Goal: Task Accomplishment & Management: Use online tool/utility

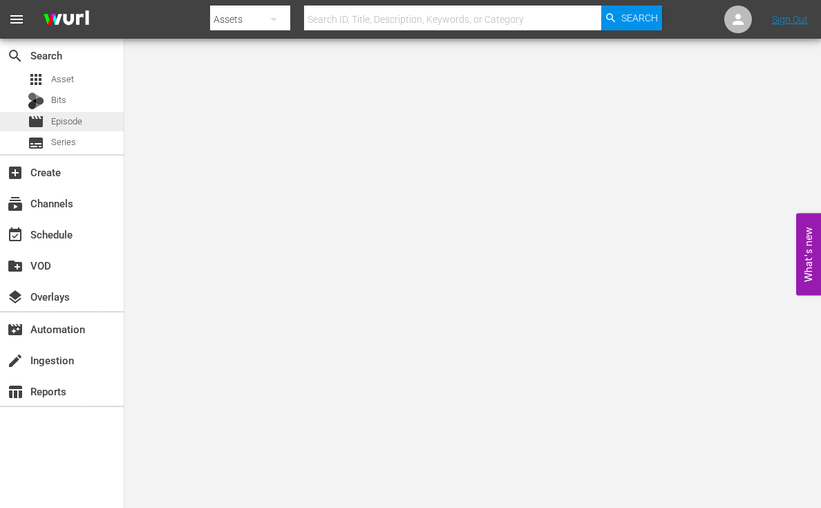
click at [65, 124] on span "Episode" at bounding box center [66, 122] width 31 height 14
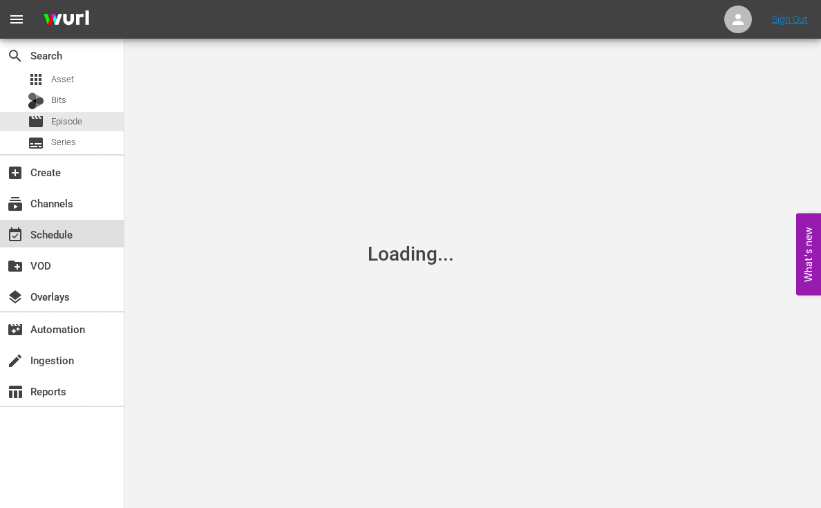
click at [61, 228] on div "event_available Schedule" at bounding box center [38, 232] width 77 height 12
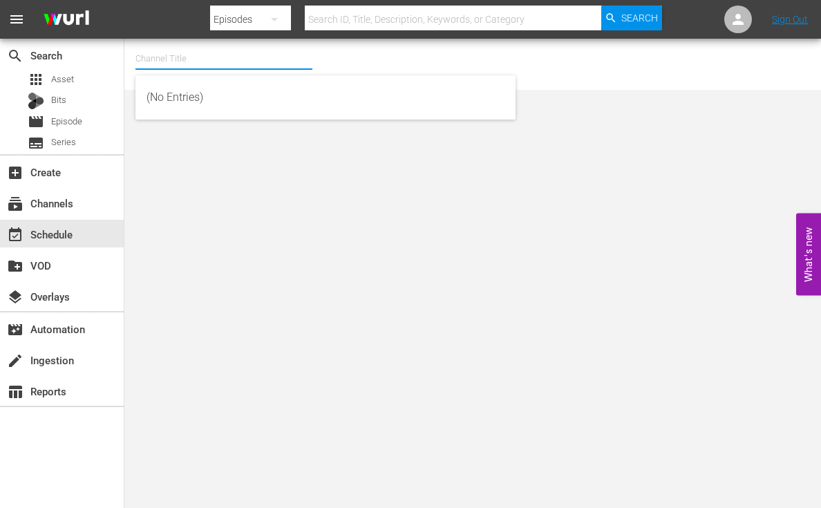
click at [200, 61] on input "text" at bounding box center [223, 58] width 177 height 33
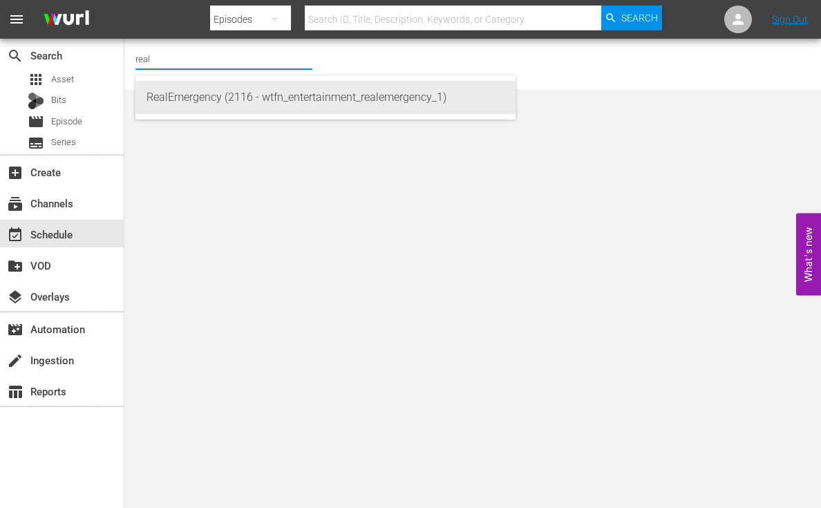
click at [234, 91] on div "RealEmergency (2116 - wtfn_entertainment_realemergency_1)" at bounding box center [325, 97] width 358 height 33
type input "RealEmergency (2116 - wtfn_entertainment_realemergency_1)"
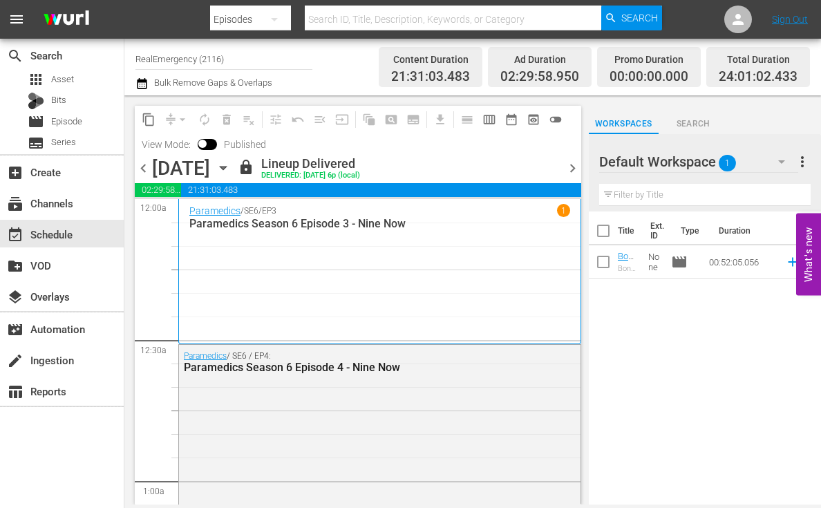
click at [574, 164] on span "chevron_right" at bounding box center [572, 168] width 17 height 17
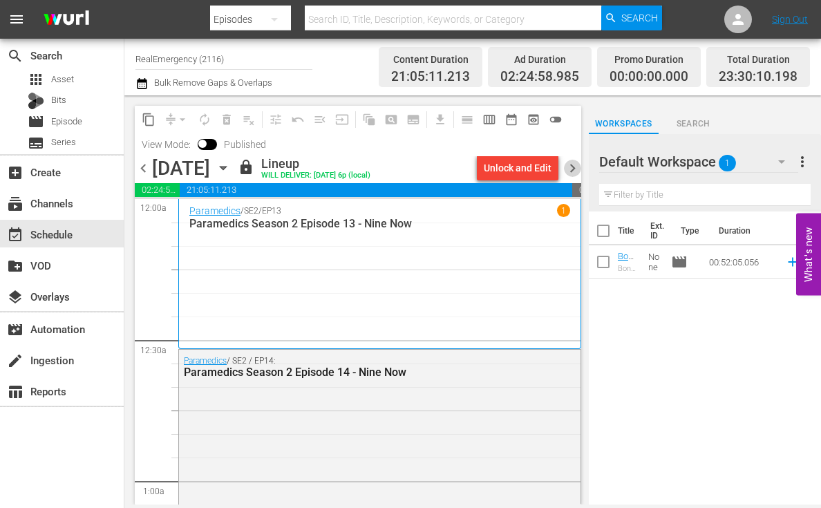
click at [572, 167] on span "chevron_right" at bounding box center [572, 168] width 17 height 17
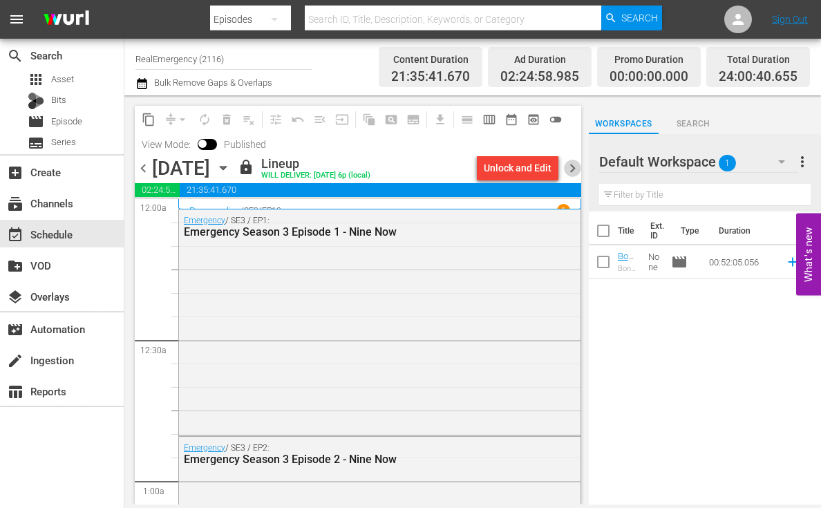
click at [572, 167] on span "chevron_right" at bounding box center [572, 168] width 17 height 17
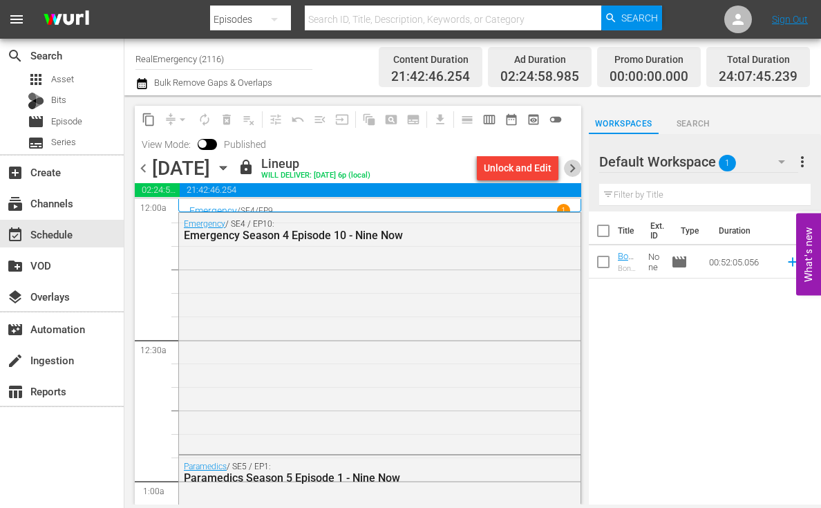
click at [574, 168] on span "chevron_right" at bounding box center [572, 168] width 17 height 17
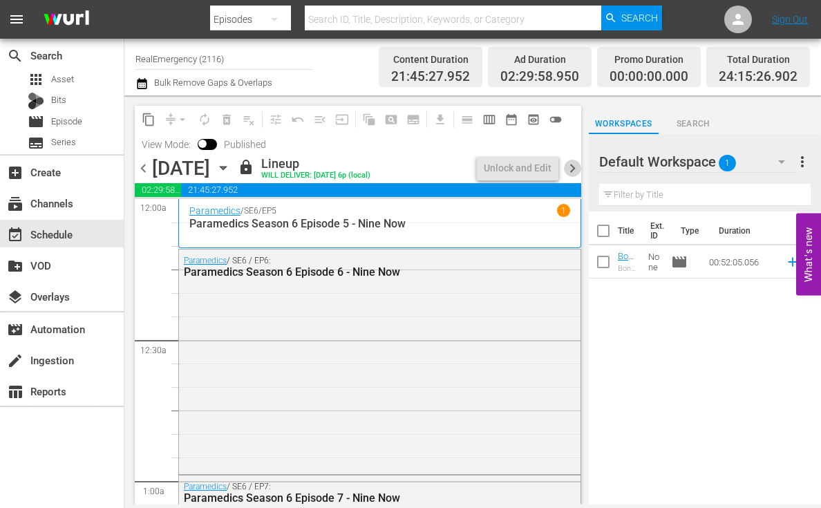
click at [574, 168] on span "chevron_right" at bounding box center [572, 168] width 17 height 17
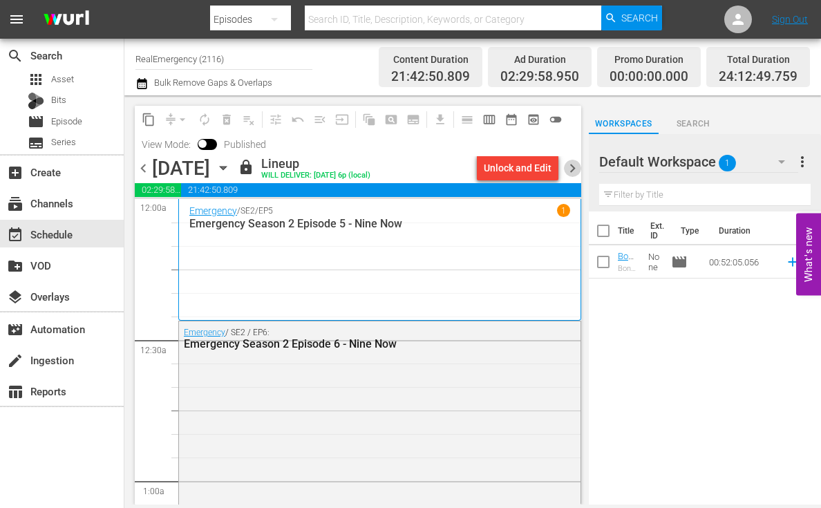
click at [574, 168] on span "chevron_right" at bounding box center [572, 168] width 17 height 17
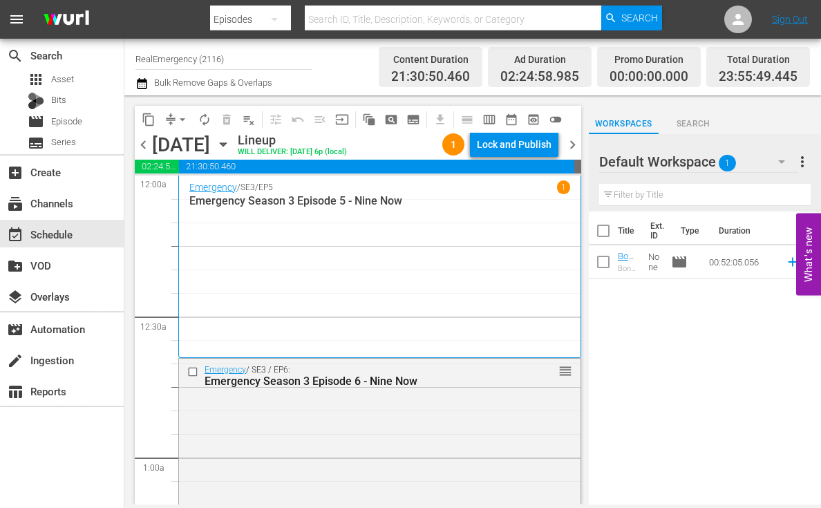
click at [574, 145] on span "chevron_right" at bounding box center [572, 144] width 17 height 17
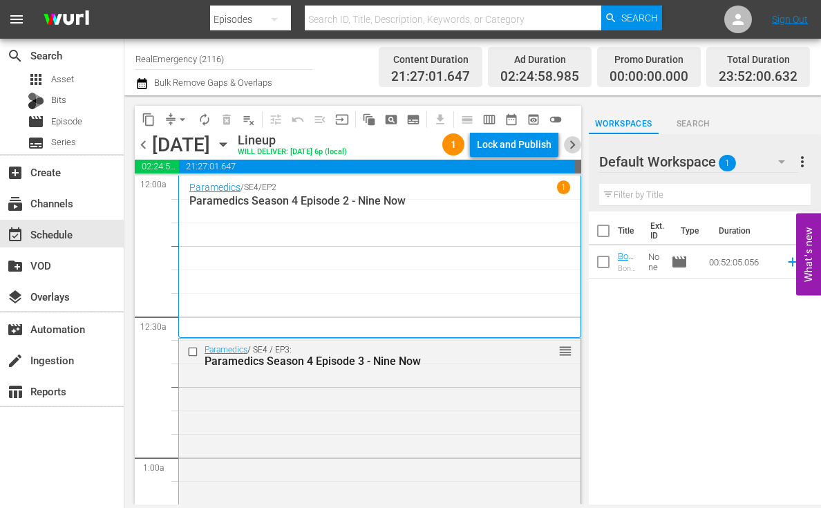
click at [573, 145] on span "chevron_right" at bounding box center [572, 144] width 17 height 17
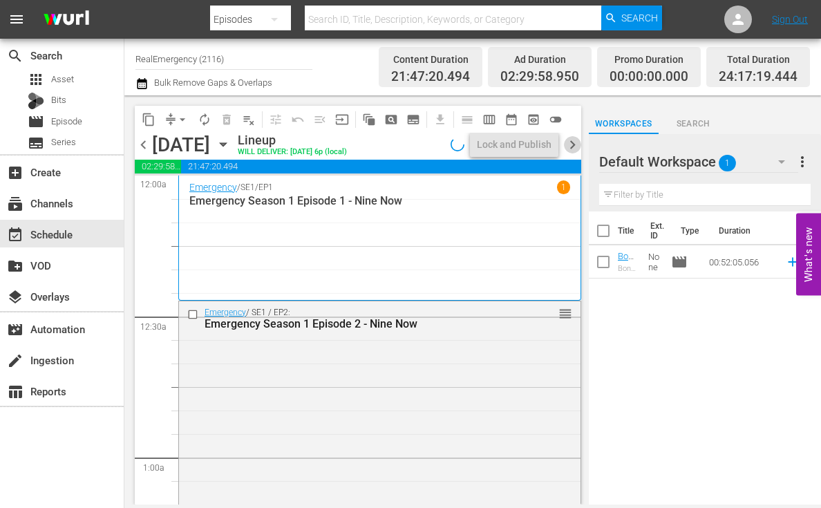
click at [573, 145] on span "chevron_right" at bounding box center [572, 144] width 17 height 17
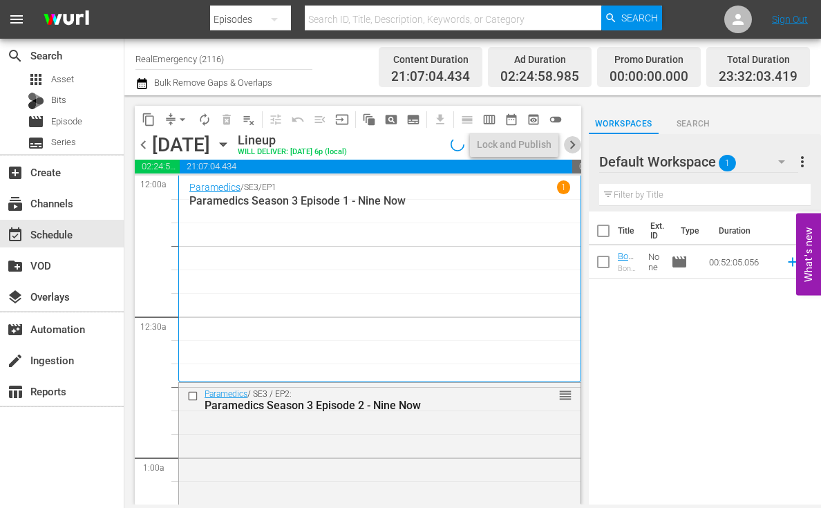
click at [573, 145] on span "chevron_right" at bounding box center [572, 144] width 17 height 17
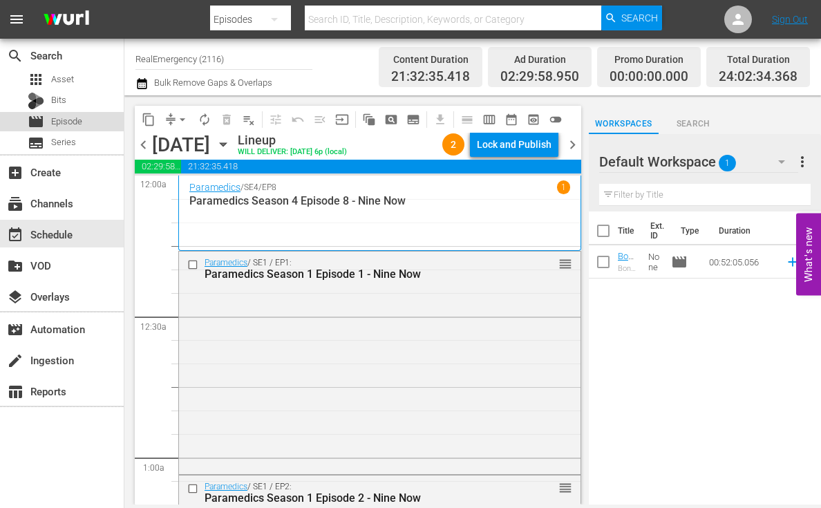
click at [48, 118] on div "movie Episode" at bounding box center [55, 121] width 55 height 19
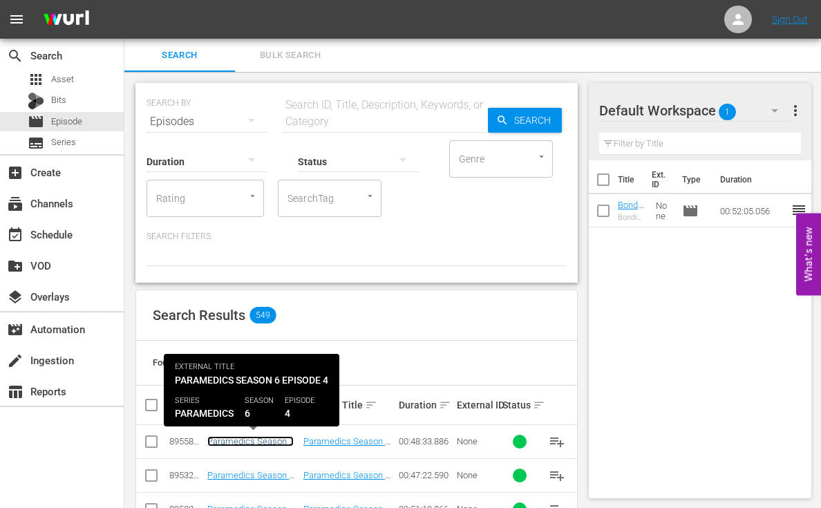
click at [257, 443] on link "Paramedics Season 6 Episode 4 - Nine Now" at bounding box center [250, 446] width 86 height 21
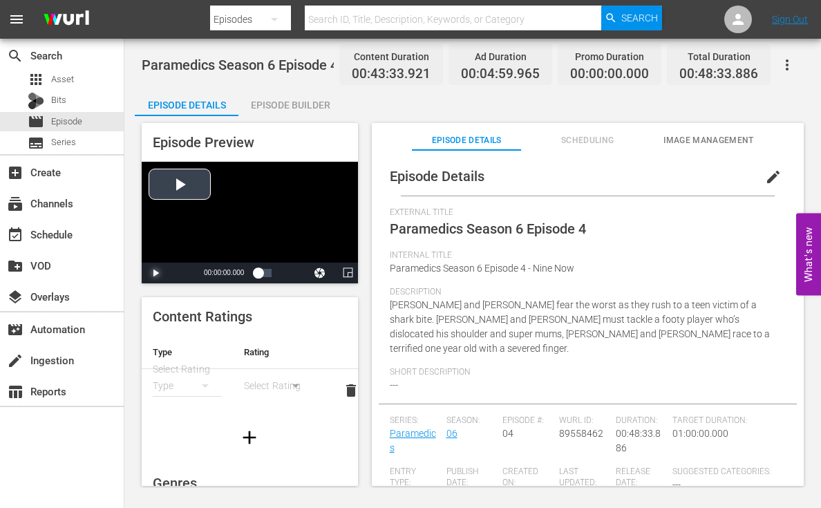
click at [155, 273] on span "Video Player" at bounding box center [155, 273] width 0 height 0
click at [62, 15] on img at bounding box center [66, 19] width 66 height 32
